Goal: Task Accomplishment & Management: Manage account settings

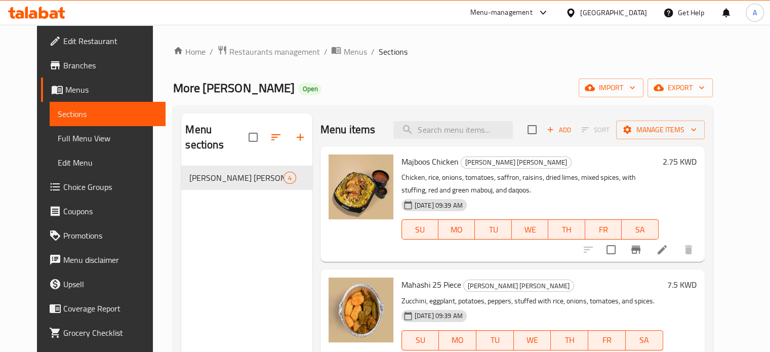
click at [38, 7] on icon at bounding box center [36, 13] width 57 height 12
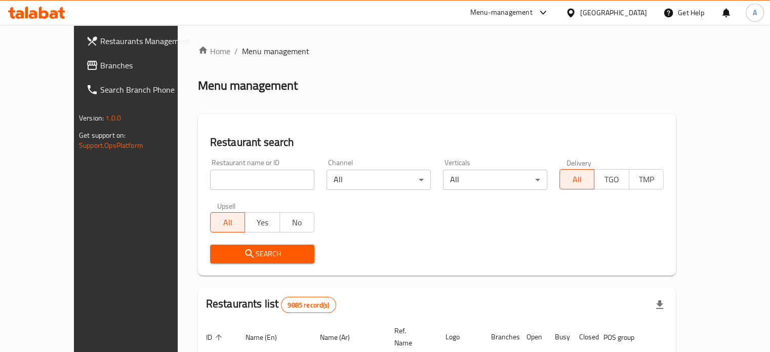
click at [239, 179] on div "Home / Menu management Menu management Restaurant search Restaurant name or ID …" at bounding box center [437, 338] width 478 height 586
click at [239, 179] on input "search" at bounding box center [262, 180] width 104 height 20
type input "ن"
type input "kuwaiti cook"
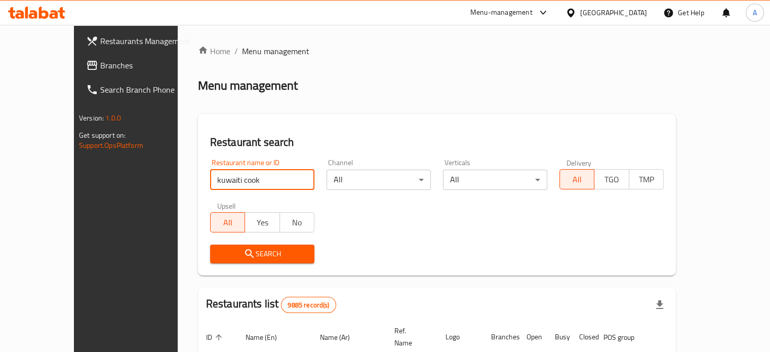
click button "Search" at bounding box center [262, 253] width 104 height 19
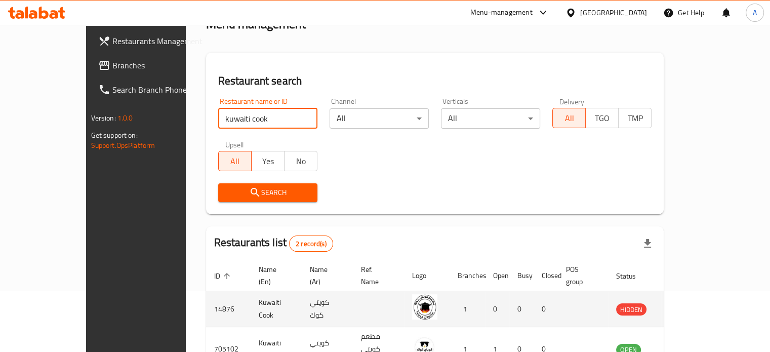
scroll to position [115, 0]
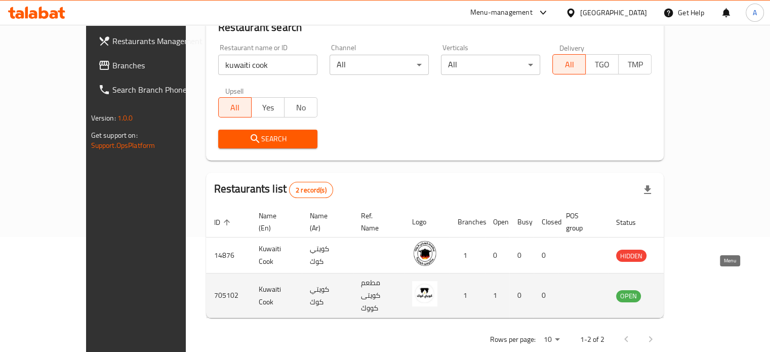
click at [681, 292] on icon "enhanced table" at bounding box center [675, 296] width 11 height 9
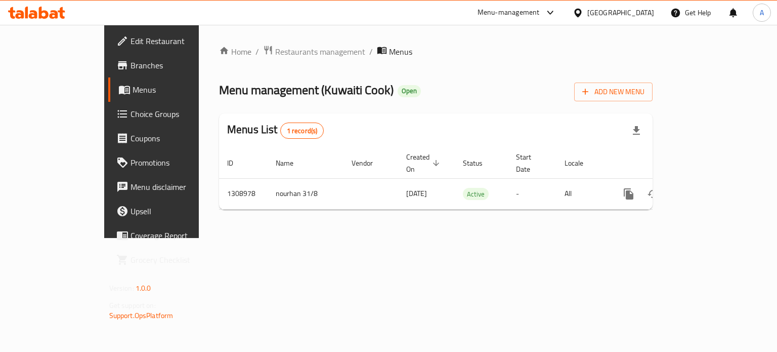
click at [52, 16] on icon at bounding box center [54, 14] width 9 height 9
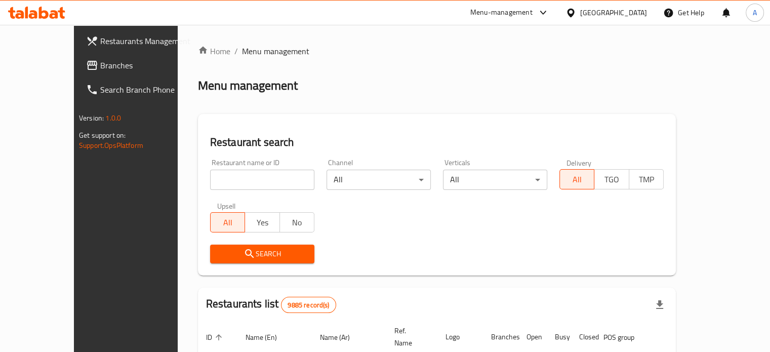
click at [266, 180] on input "search" at bounding box center [262, 180] width 104 height 20
type input "kuwaiti cook"
click at [226, 251] on span "Search" at bounding box center [262, 254] width 88 height 13
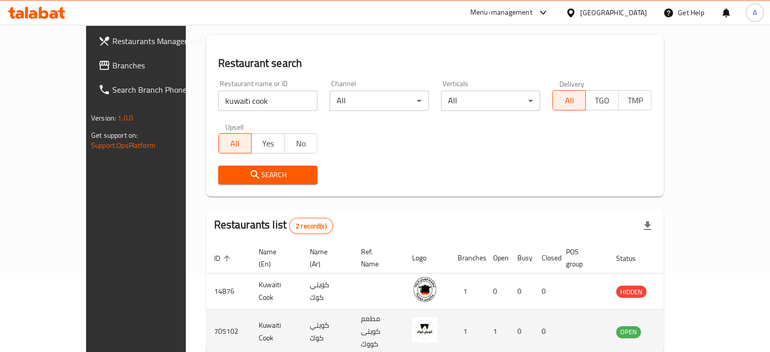
scroll to position [115, 0]
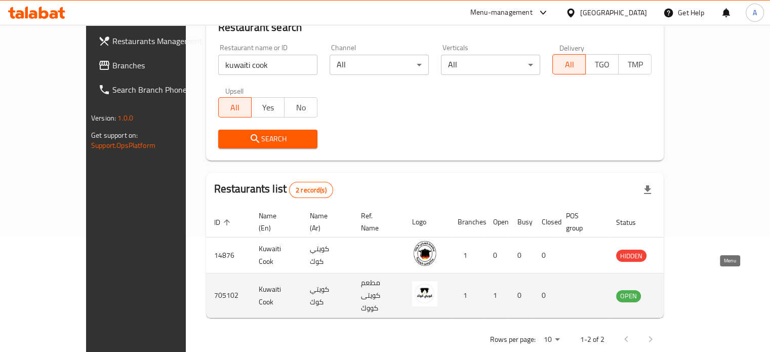
click at [681, 292] on icon "enhanced table" at bounding box center [675, 296] width 11 height 9
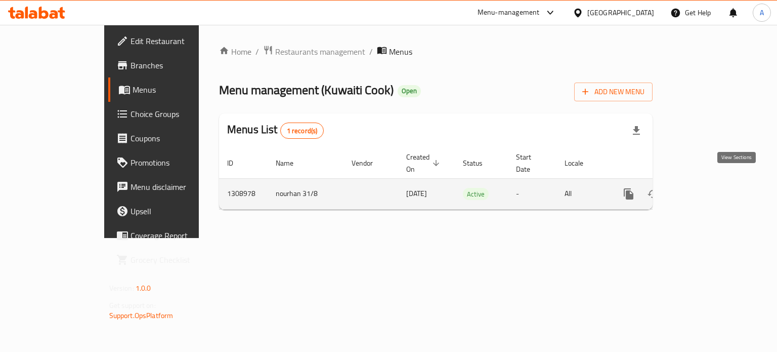
click at [714, 188] on link "enhanced table" at bounding box center [702, 194] width 24 height 24
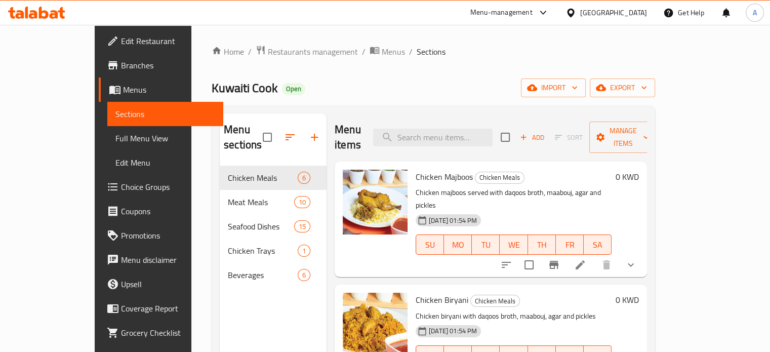
click at [121, 43] on span "Edit Restaurant" at bounding box center [168, 41] width 94 height 12
